Goal: Find specific page/section

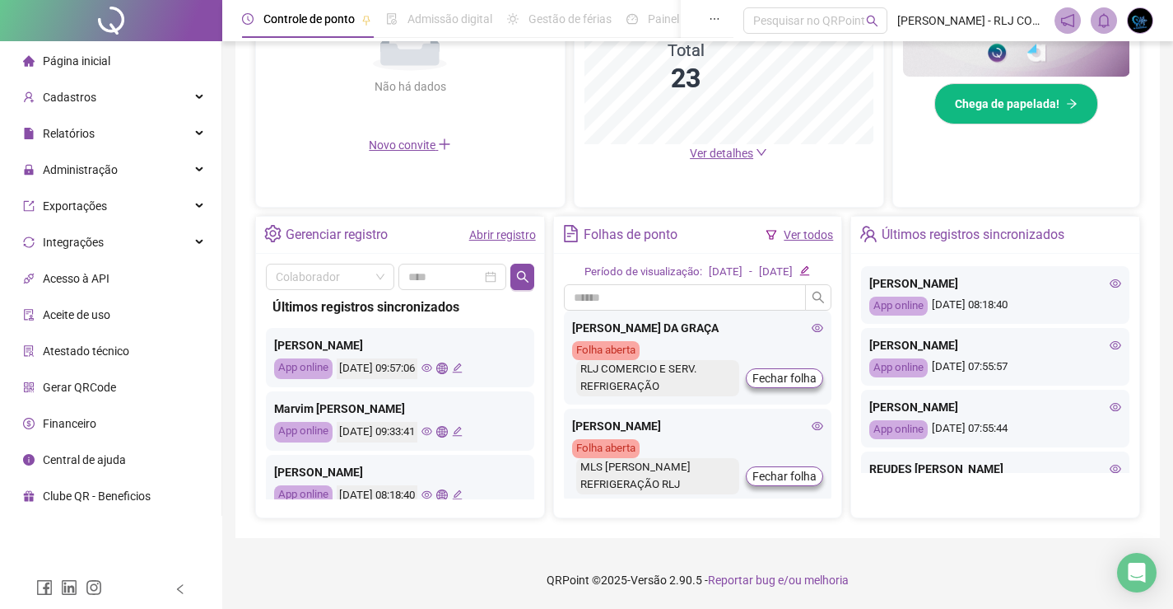
scroll to position [165, 0]
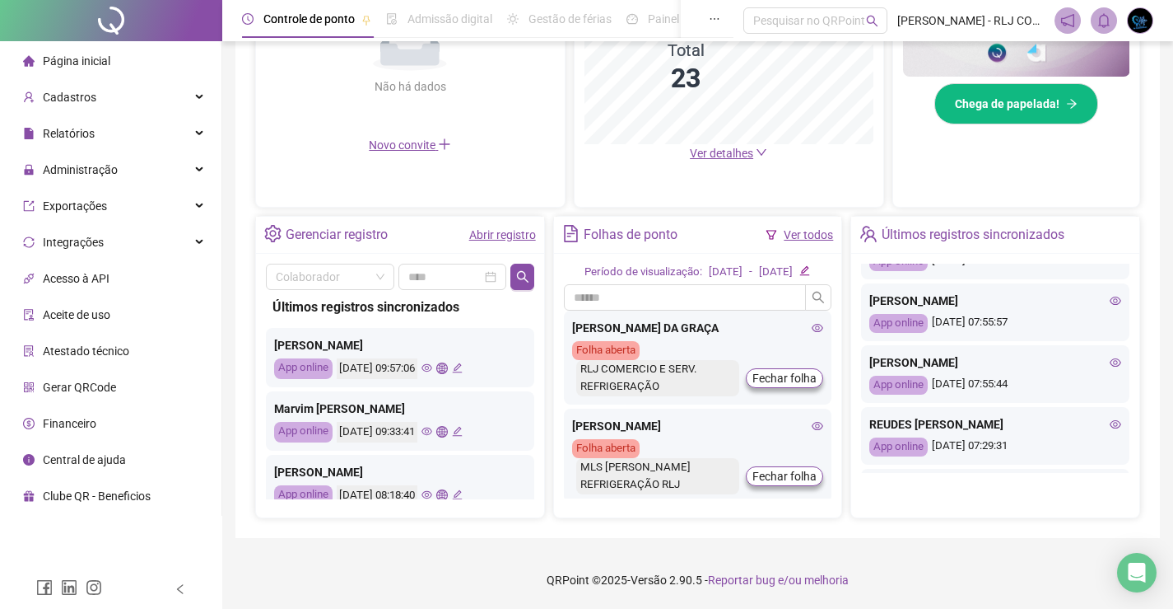
click at [1110, 357] on icon "eye" at bounding box center [1116, 363] width 12 height 12
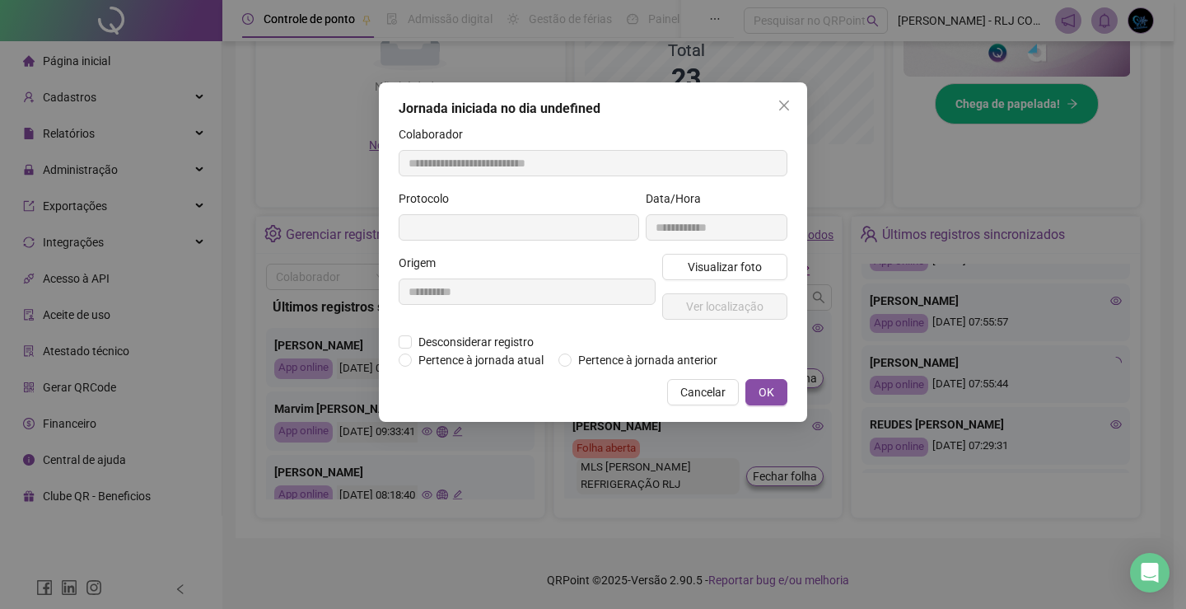
type input "**********"
click at [705, 309] on span "Ver localização" at bounding box center [724, 306] width 77 height 18
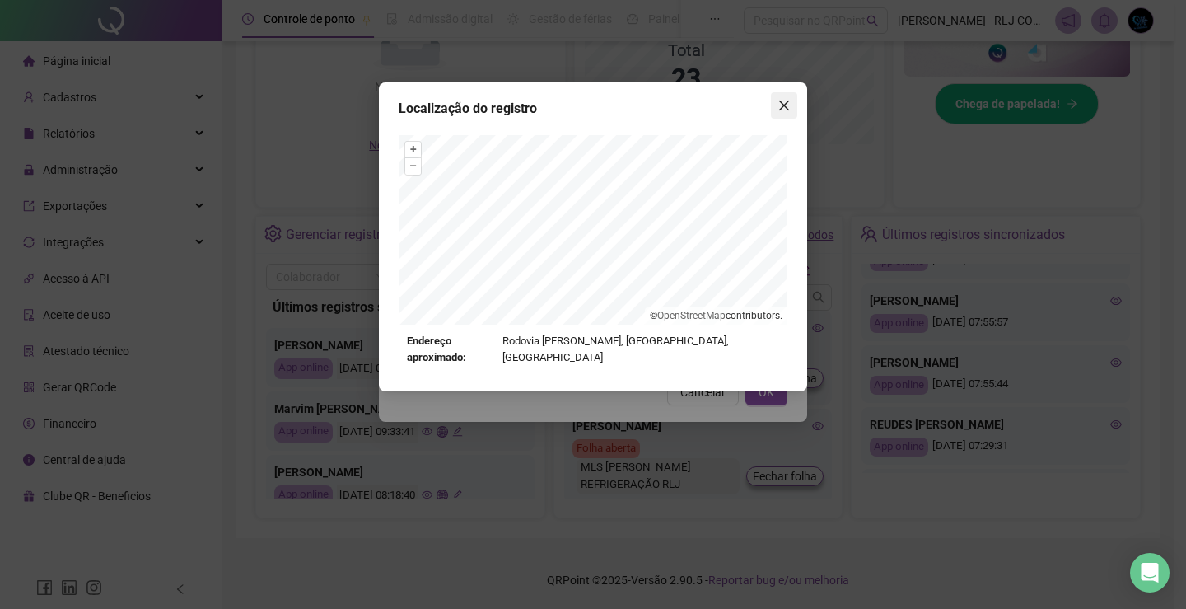
click at [785, 97] on button "Close" at bounding box center [784, 105] width 26 height 26
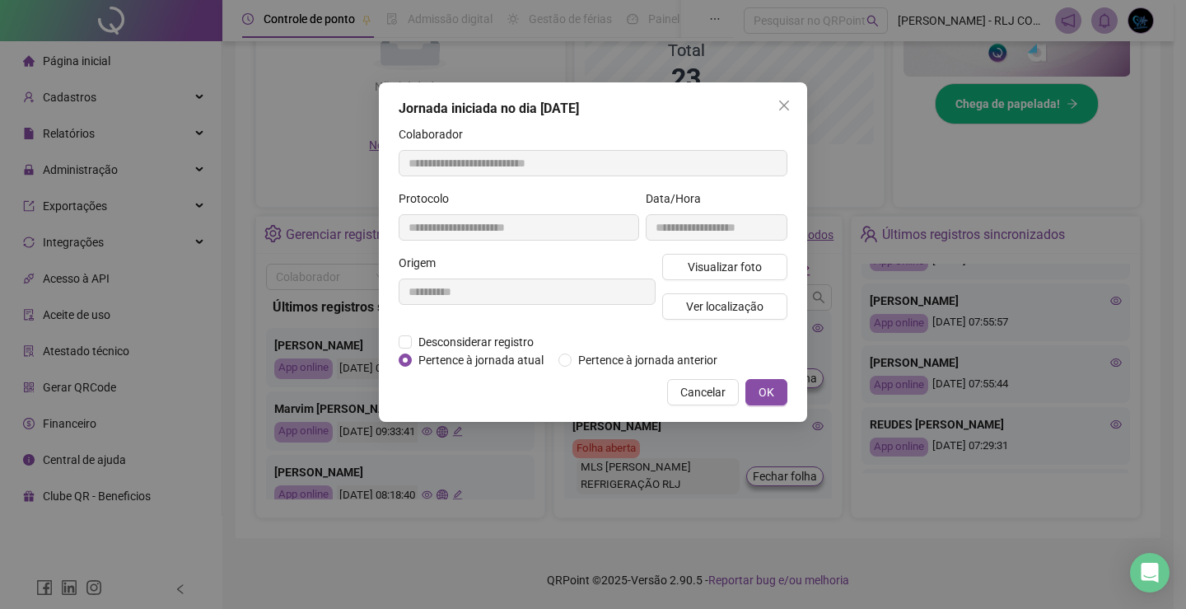
click at [785, 98] on button "Close" at bounding box center [784, 105] width 26 height 26
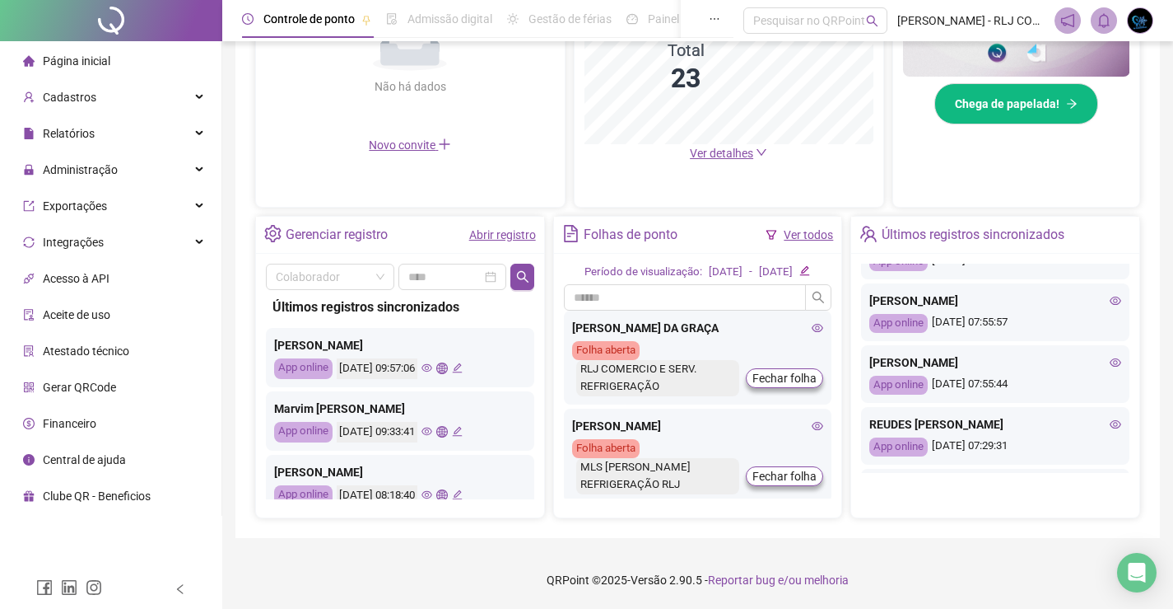
click at [1110, 418] on icon "eye" at bounding box center [1116, 424] width 12 height 12
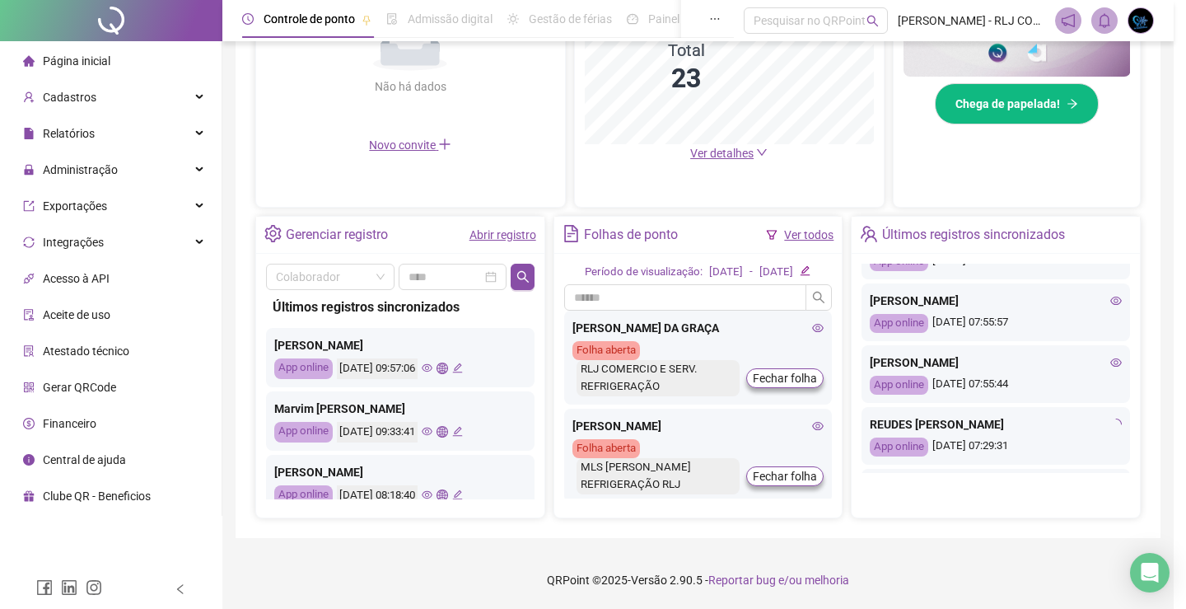
type input "**********"
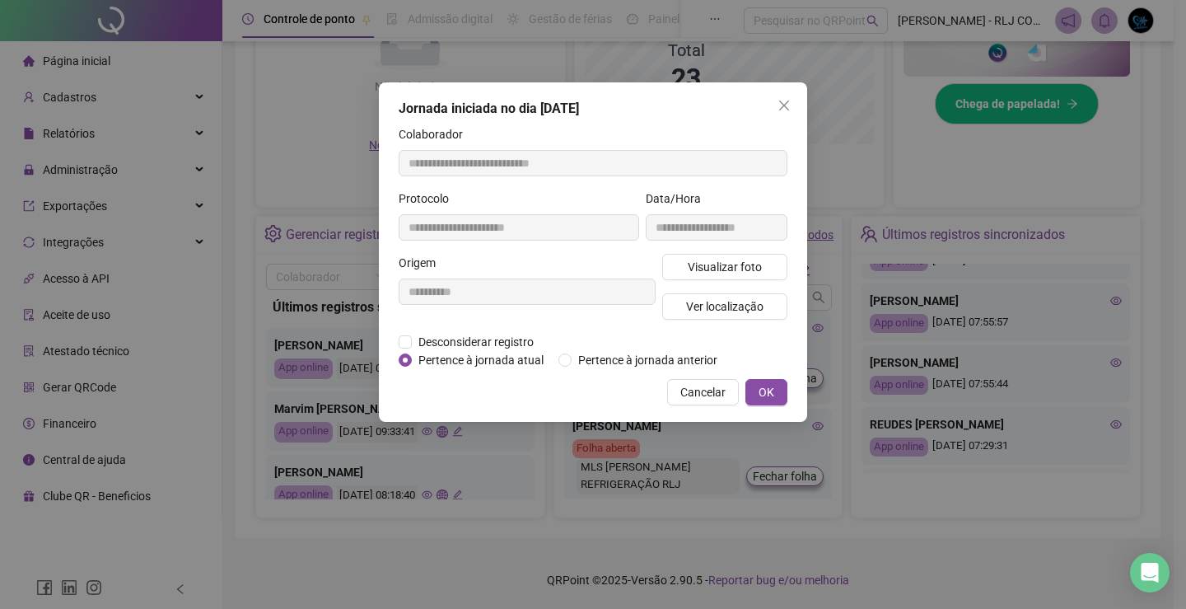
click at [703, 292] on div "Visualizar foto Ver localização" at bounding box center [725, 293] width 132 height 79
click at [712, 303] on span "Ver localização" at bounding box center [724, 306] width 77 height 18
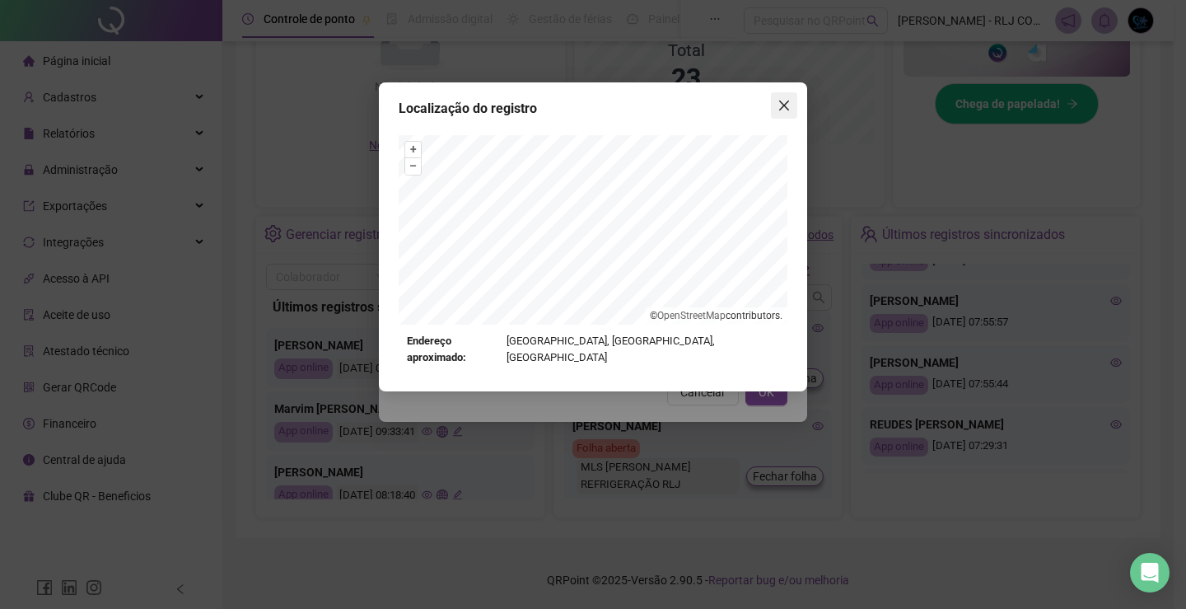
click at [781, 102] on icon "close" at bounding box center [784, 105] width 10 height 10
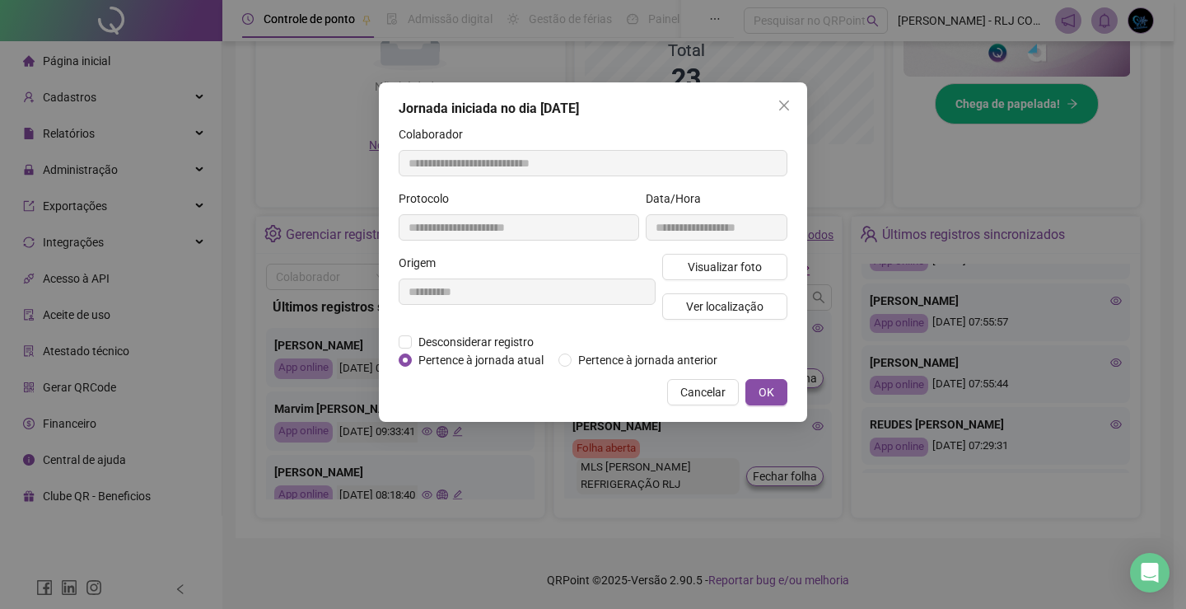
click at [794, 96] on button "Close" at bounding box center [784, 105] width 26 height 26
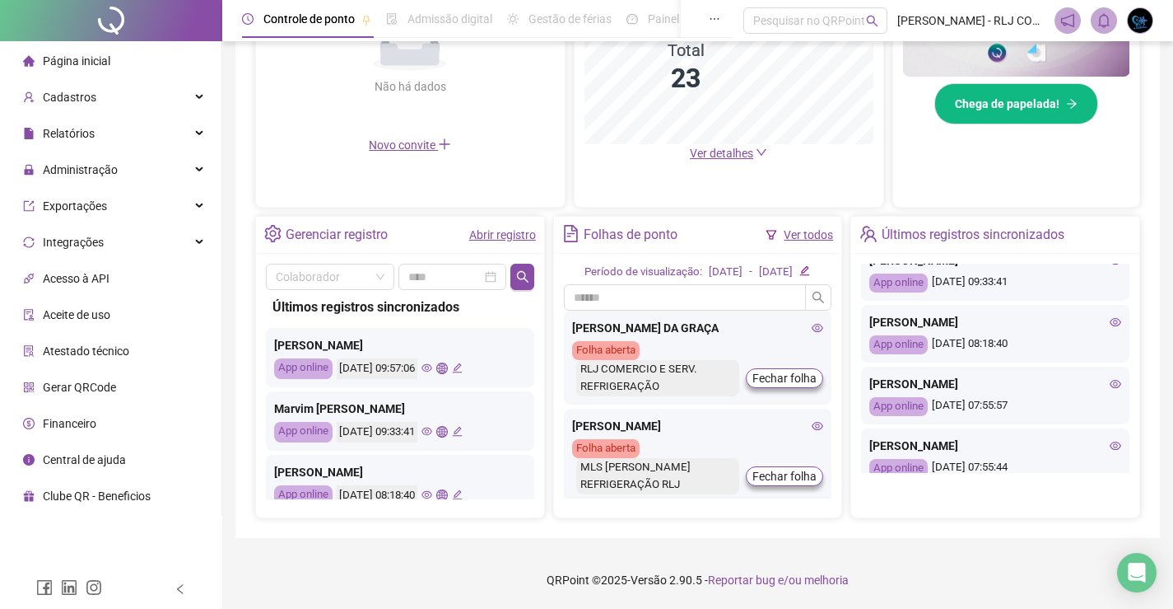
scroll to position [82, 0]
click at [1110, 441] on icon "eye" at bounding box center [1116, 445] width 12 height 8
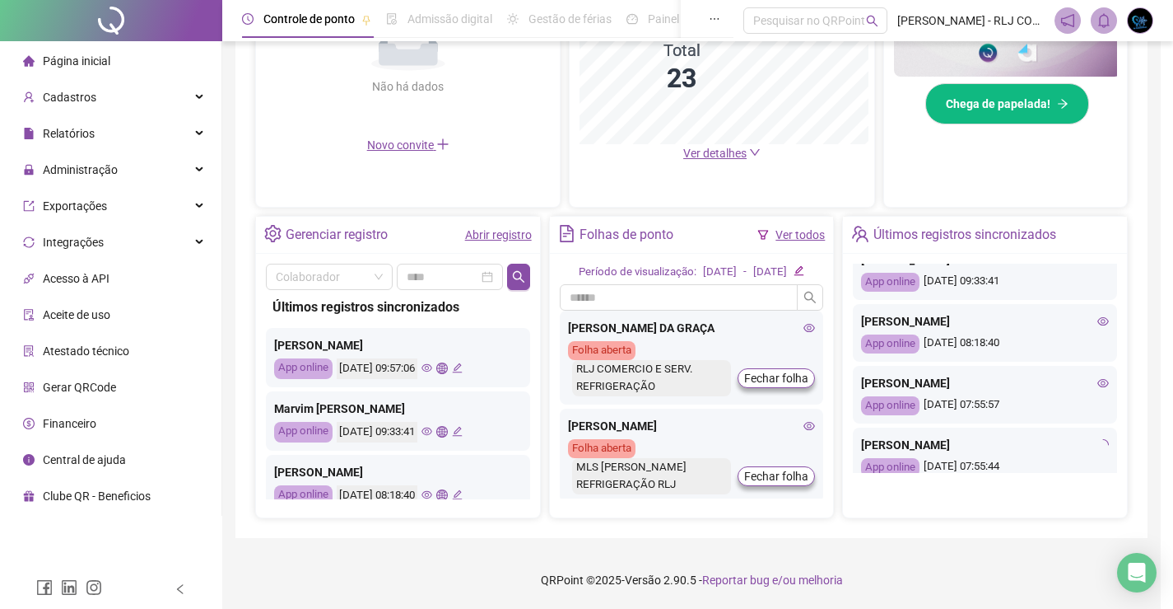
type input "**********"
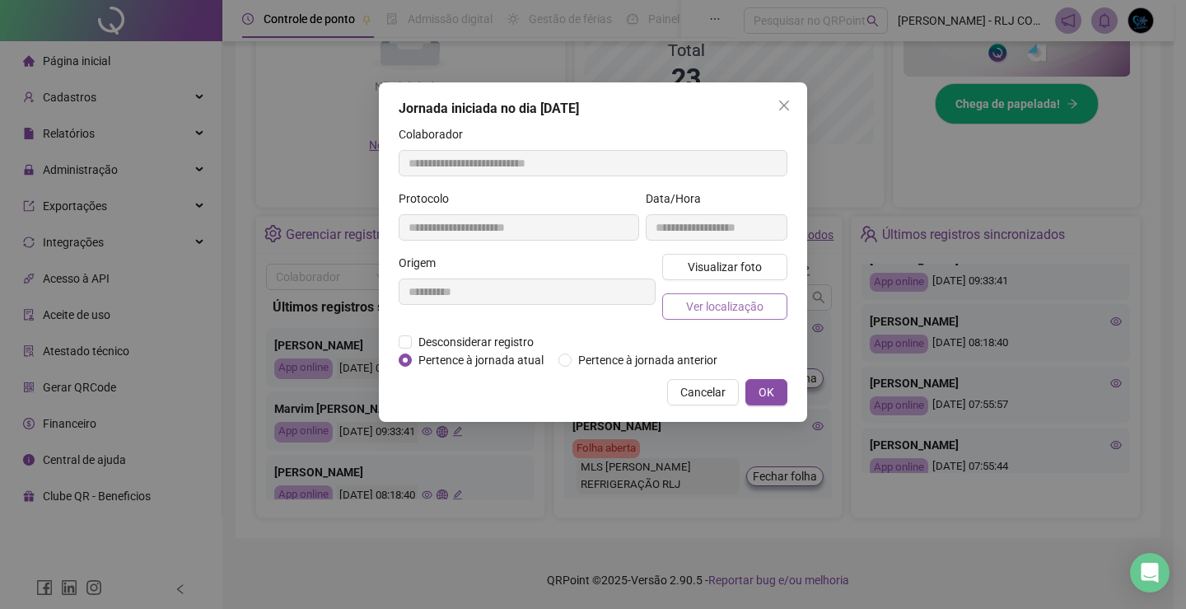
click at [740, 301] on span "Ver localização" at bounding box center [724, 306] width 77 height 18
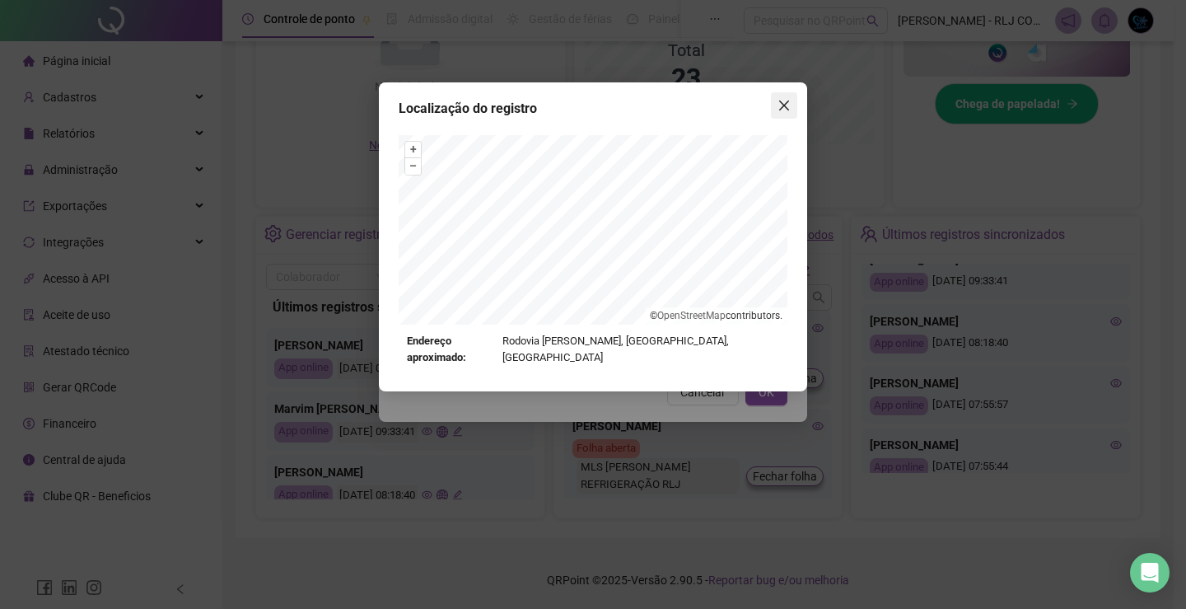
drag, startPoint x: 783, startPoint y: 102, endPoint x: 749, endPoint y: 247, distance: 148.8
click at [783, 103] on icon "close" at bounding box center [783, 105] width 13 height 13
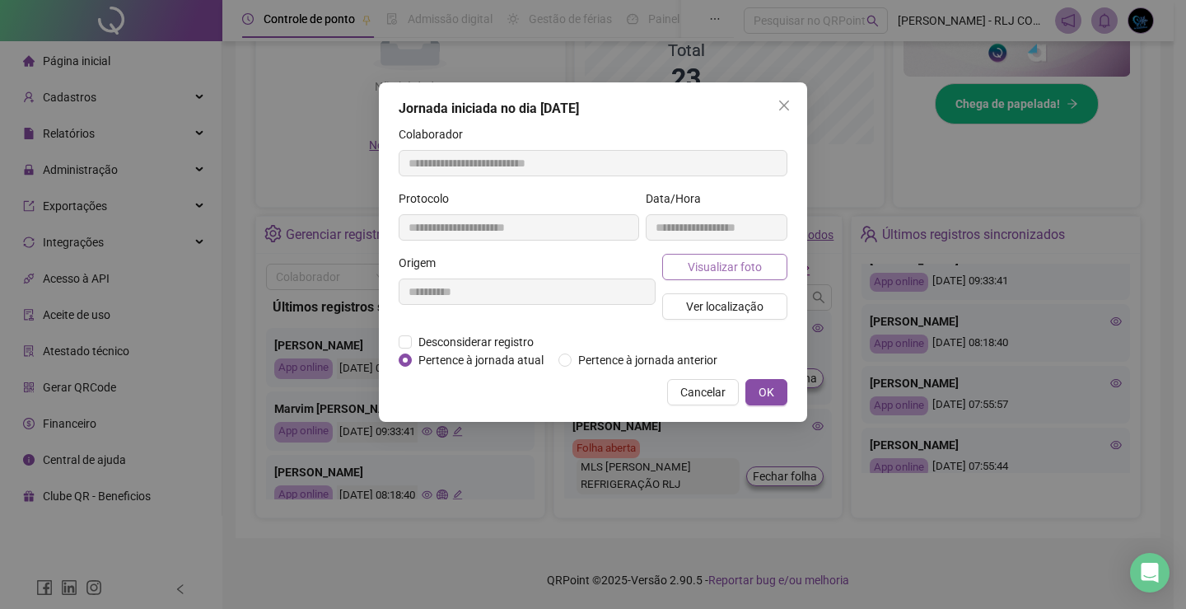
click at [717, 268] on span "Visualizar foto" at bounding box center [725, 267] width 74 height 18
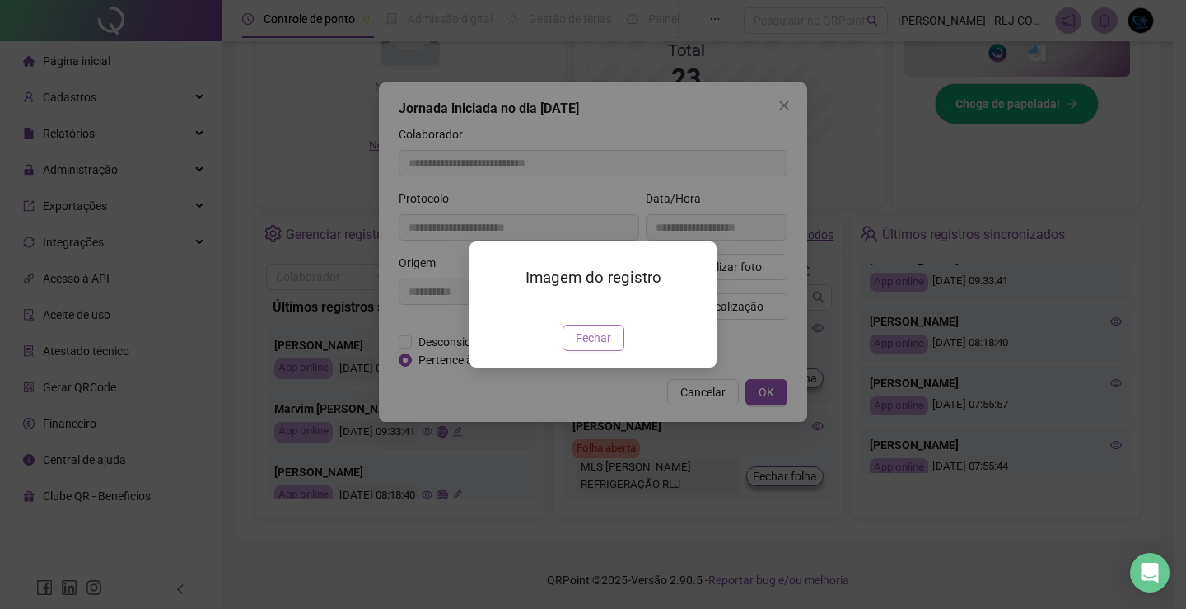
click at [596, 351] on button "Fechar" at bounding box center [593, 337] width 62 height 26
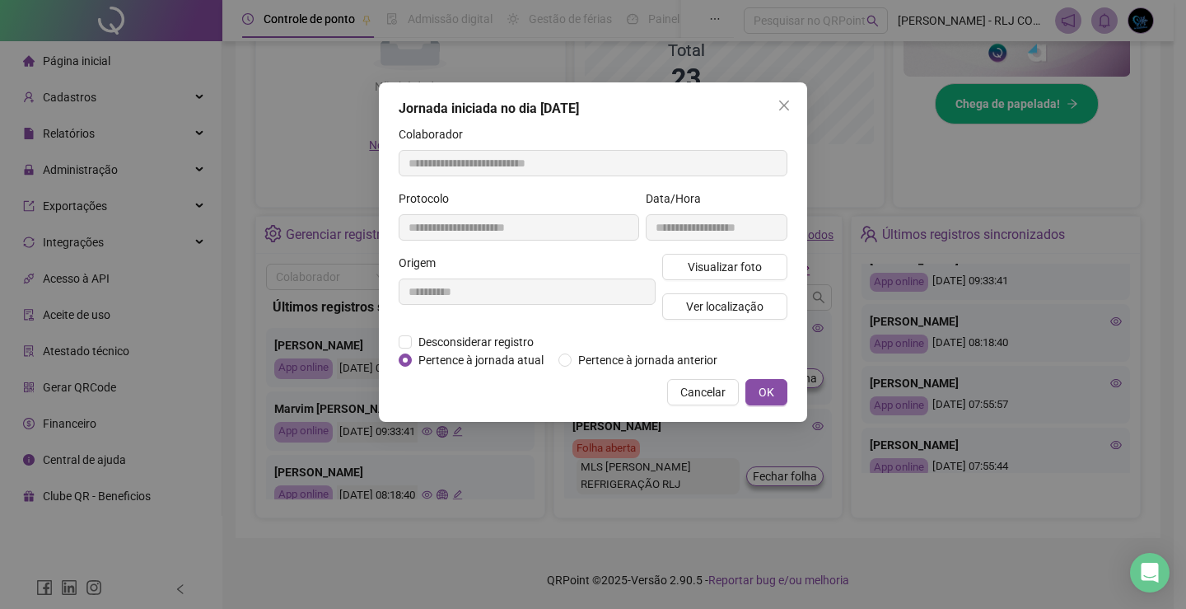
click at [790, 102] on span "Close" at bounding box center [784, 105] width 26 height 13
